Goal: Information Seeking & Learning: Find specific fact

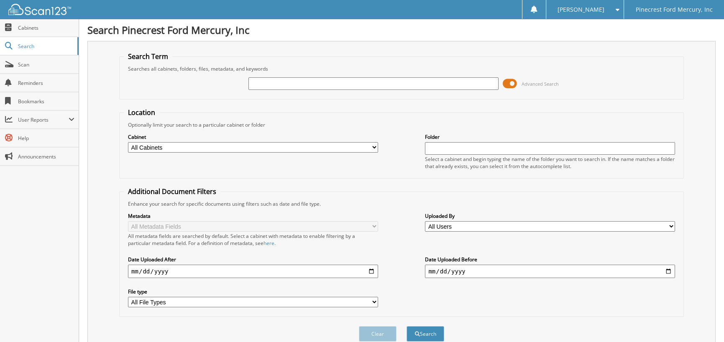
click at [290, 84] on input "text" at bounding box center [374, 83] width 250 height 13
type input "JILL MERFISH"
click at [407, 326] on button "Search" at bounding box center [426, 333] width 38 height 15
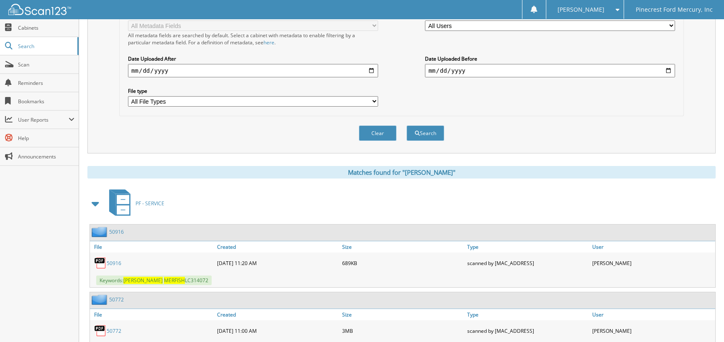
scroll to position [233, 0]
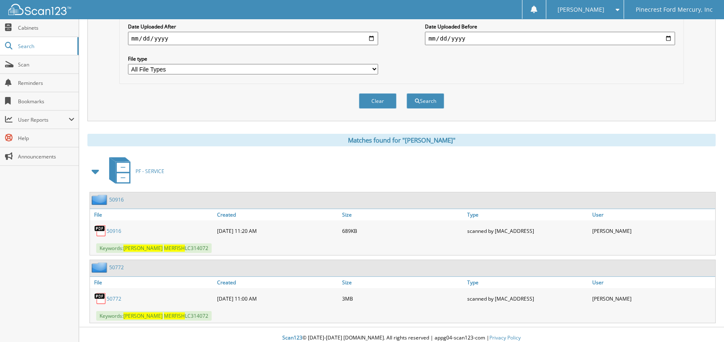
click at [113, 228] on link "50916" at bounding box center [114, 231] width 15 height 7
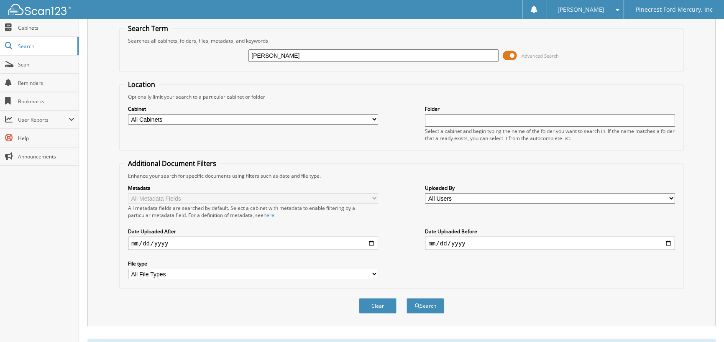
scroll to position [24, 0]
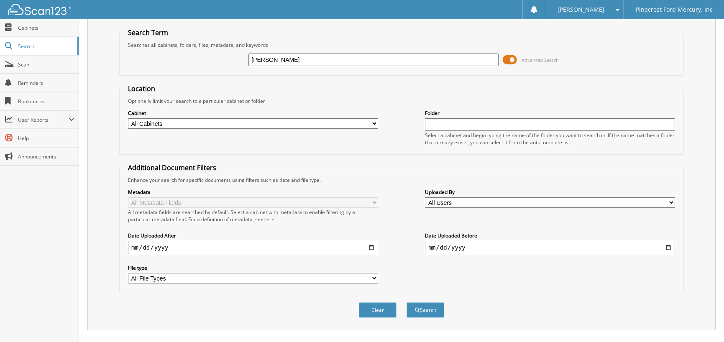
drag, startPoint x: 298, startPoint y: 60, endPoint x: 145, endPoint y: 64, distance: 153.6
click at [145, 64] on div "JILL MERFISH Advanced Search" at bounding box center [402, 60] width 556 height 23
type input "PN551247"
click at [407, 303] on button "Search" at bounding box center [426, 310] width 38 height 15
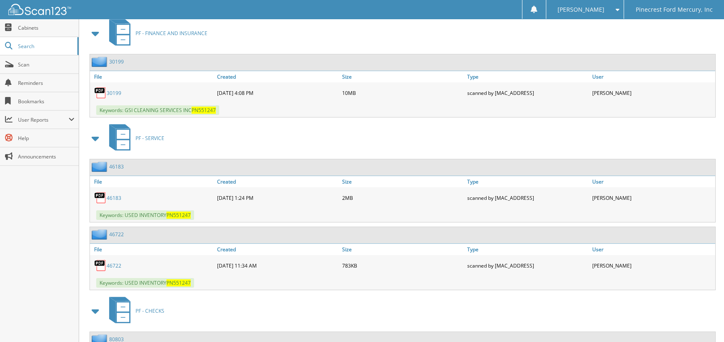
scroll to position [377, 0]
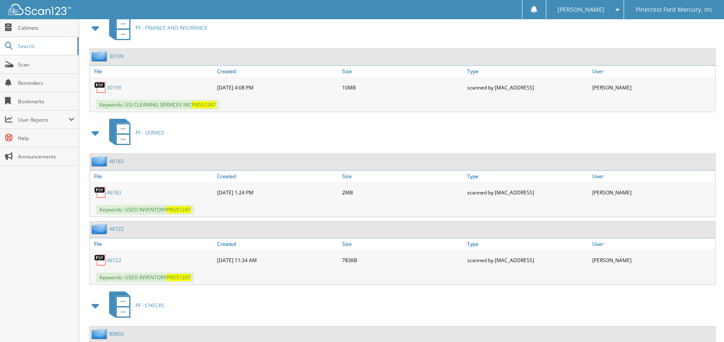
click at [115, 257] on link "46722" at bounding box center [114, 260] width 15 height 7
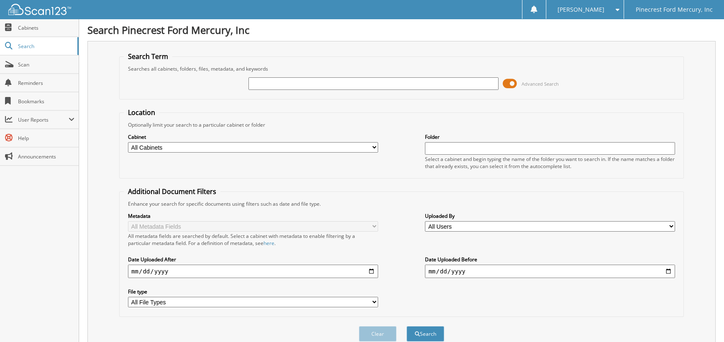
click at [269, 85] on input "text" at bounding box center [374, 83] width 250 height 13
type input "PN551247"
click at [407, 326] on button "Search" at bounding box center [426, 333] width 38 height 15
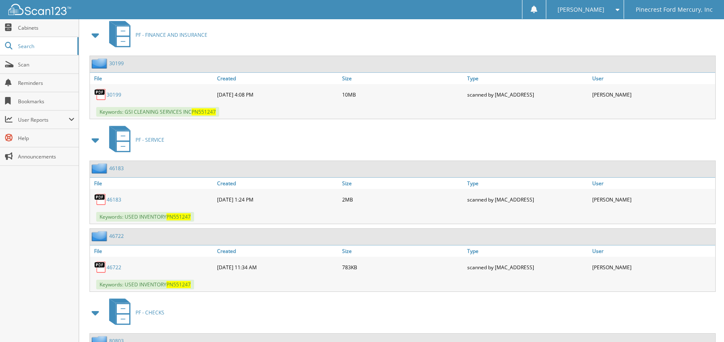
scroll to position [377, 0]
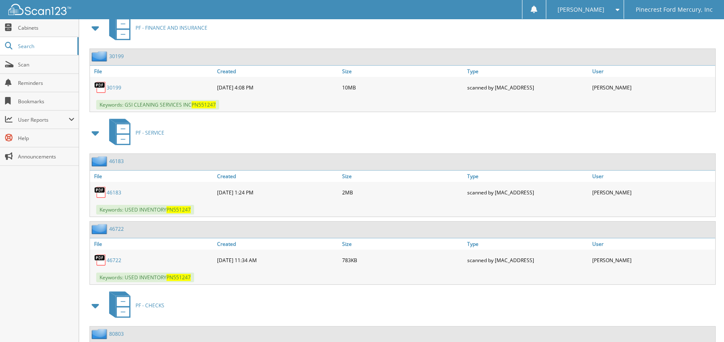
click at [121, 187] on div "46183" at bounding box center [152, 192] width 125 height 17
click at [117, 189] on link "46183" at bounding box center [114, 192] width 15 height 7
click at [113, 189] on link "46183" at bounding box center [114, 192] width 15 height 7
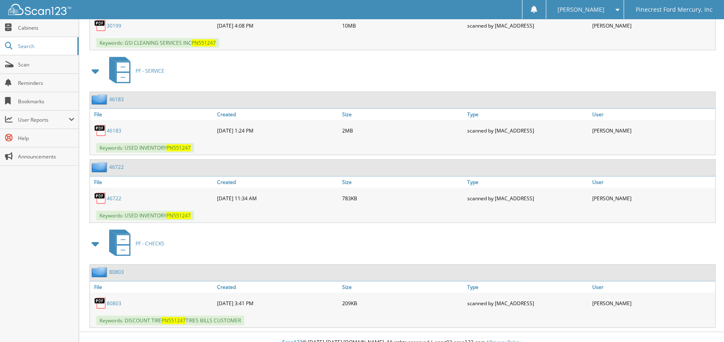
scroll to position [441, 0]
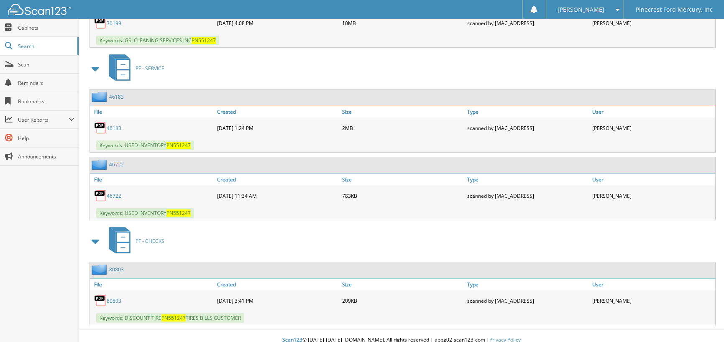
click at [112, 298] on link "80803" at bounding box center [114, 301] width 15 height 7
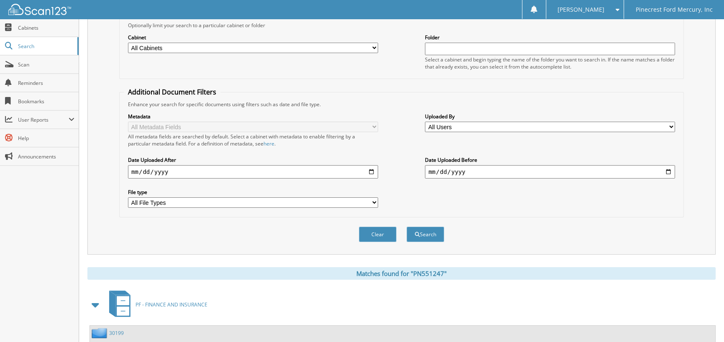
scroll to position [0, 0]
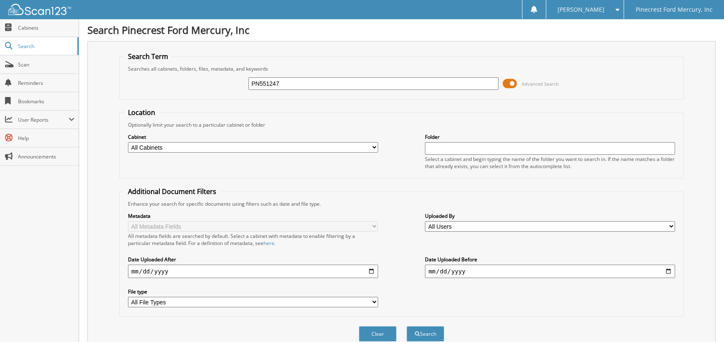
drag, startPoint x: 295, startPoint y: 86, endPoint x: 162, endPoint y: 83, distance: 132.7
click at [168, 83] on div "PN551247 Advanced Search" at bounding box center [402, 83] width 556 height 23
type input "DISCOUNT TIRE"
click at [137, 270] on input "date" at bounding box center [253, 271] width 250 height 13
click at [424, 330] on button "Search" at bounding box center [426, 333] width 38 height 15
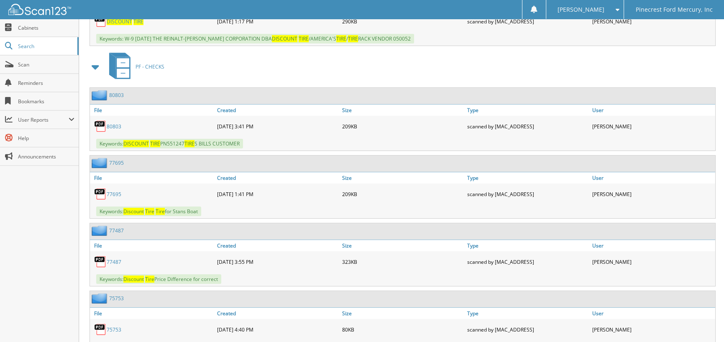
scroll to position [418, 0]
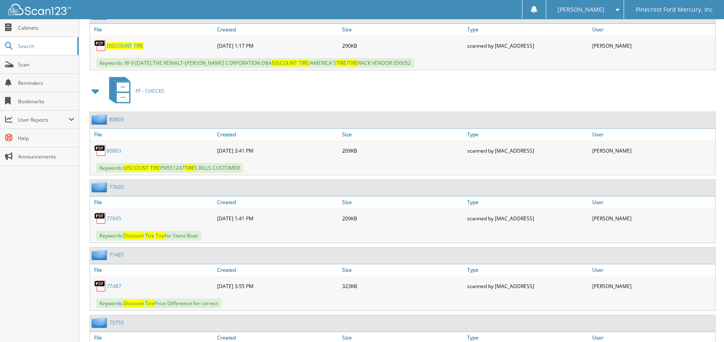
click at [115, 147] on link "80803" at bounding box center [114, 150] width 15 height 7
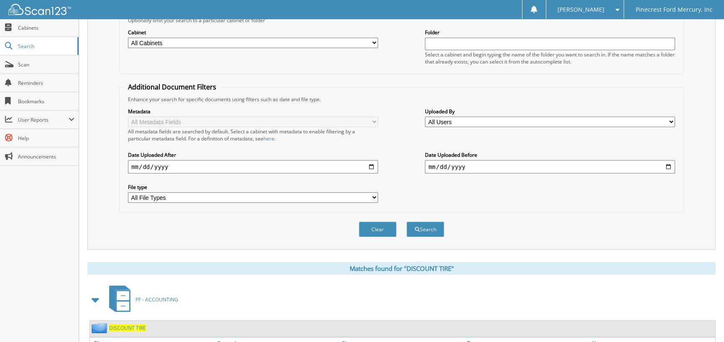
scroll to position [0, 0]
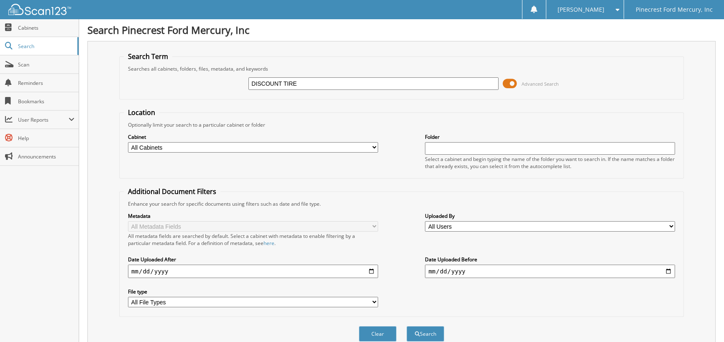
drag, startPoint x: 303, startPoint y: 82, endPoint x: 177, endPoint y: 91, distance: 126.7
click at [177, 92] on div "DISCOUNT TIRE Advanced Search" at bounding box center [402, 83] width 556 height 23
type input "PN551247"
click at [407, 326] on button "Search" at bounding box center [426, 333] width 38 height 15
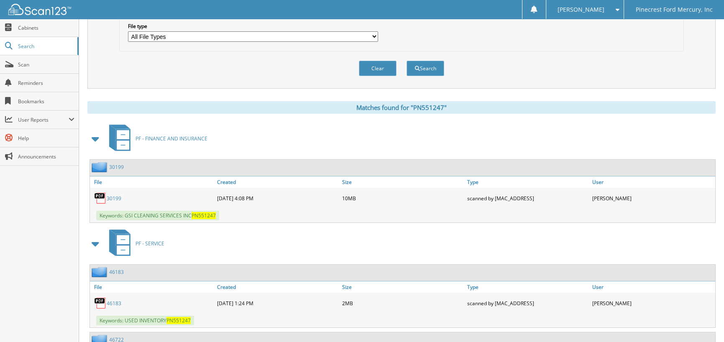
scroll to position [293, 0]
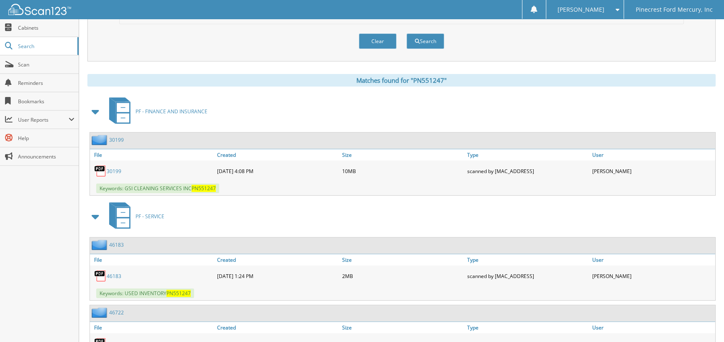
click at [118, 168] on link "30199" at bounding box center [114, 171] width 15 height 7
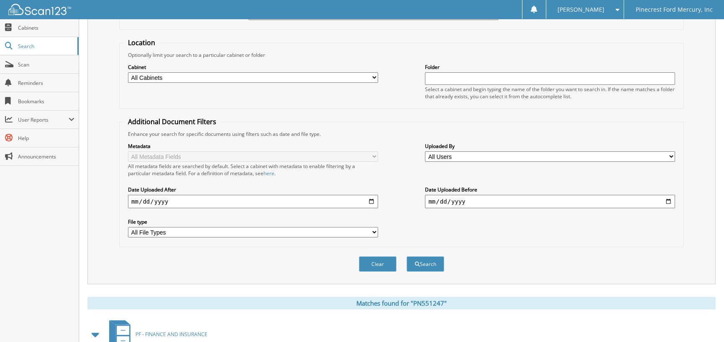
scroll to position [42, 0]
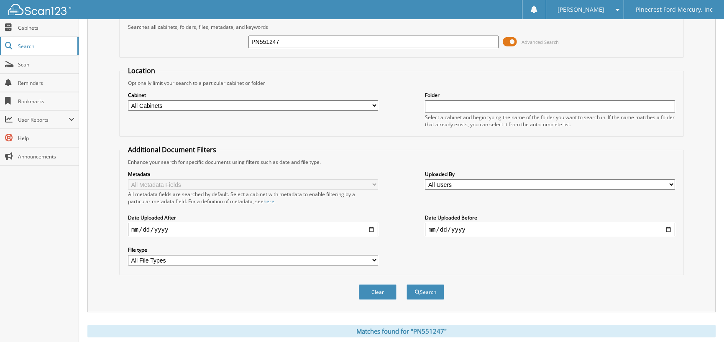
drag, startPoint x: 284, startPoint y: 38, endPoint x: 61, endPoint y: 51, distance: 223.8
type input "50293"
click at [407, 285] on button "Search" at bounding box center [426, 292] width 38 height 15
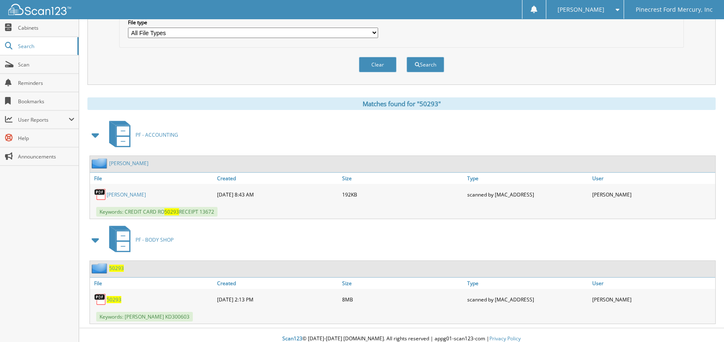
scroll to position [270, 0]
click at [115, 295] on span "50293" at bounding box center [114, 298] width 15 height 7
click at [117, 295] on span "50293" at bounding box center [114, 298] width 15 height 7
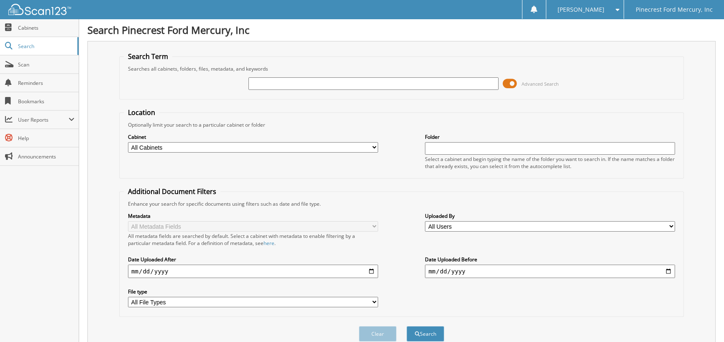
click at [283, 79] on input "text" at bounding box center [374, 83] width 250 height 13
type input "O"
type input "PN551247"
click at [407, 326] on button "Search" at bounding box center [426, 333] width 38 height 15
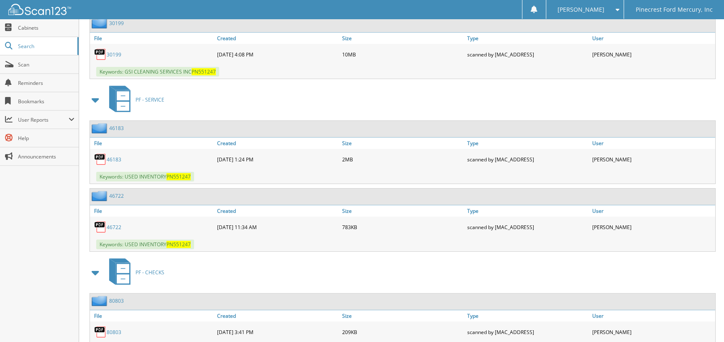
scroll to position [441, 0]
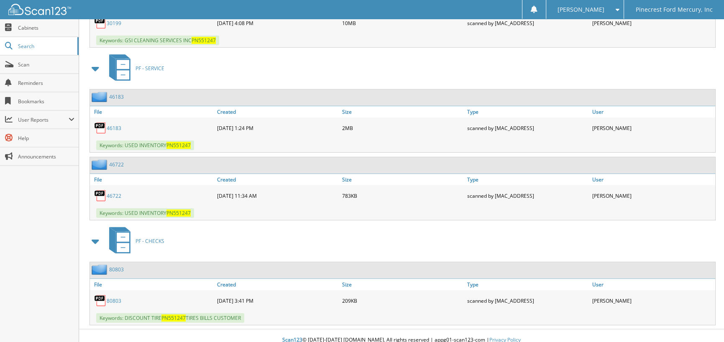
click at [114, 298] on link "80803" at bounding box center [114, 301] width 15 height 7
click at [113, 298] on link "80803" at bounding box center [114, 301] width 15 height 7
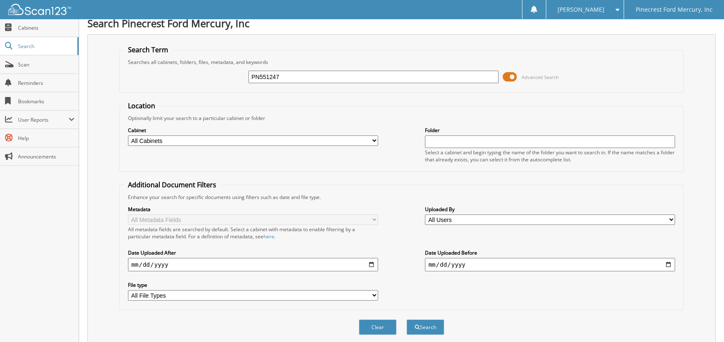
scroll to position [0, 0]
